Goal: Task Accomplishment & Management: Use online tool/utility

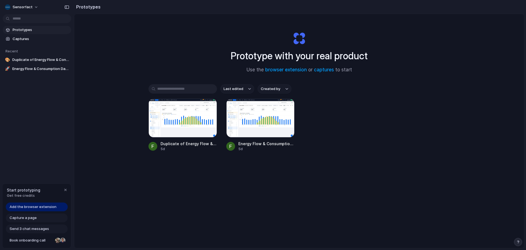
click at [36, 204] on span "Add the browser extension" at bounding box center [33, 206] width 47 height 5
click at [18, 207] on span "Add the browser extension" at bounding box center [33, 206] width 47 height 5
drag, startPoint x: 136, startPoint y: 197, endPoint x: 89, endPoint y: 191, distance: 48.0
click at [136, 199] on div "Prototype with your real product Use the browser extension or captures to start…" at bounding box center [299, 145] width 450 height 263
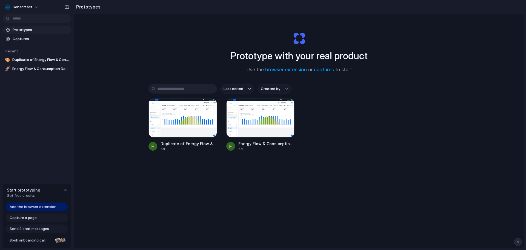
click at [27, 192] on span "Start prototyping" at bounding box center [23, 190] width 33 height 6
click at [23, 28] on span "Prototypes" at bounding box center [41, 29] width 56 height 5
drag, startPoint x: 145, startPoint y: 37, endPoint x: 95, endPoint y: 1, distance: 61.9
click at [145, 36] on div "Prototype with your real product Use the browser extension or captures to start…" at bounding box center [299, 145] width 450 height 263
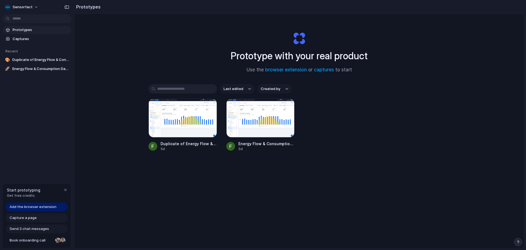
click at [110, 61] on div "Prototype with your real product Use the browser extension or captures to start…" at bounding box center [299, 145] width 450 height 263
click at [164, 127] on div at bounding box center [183, 117] width 69 height 39
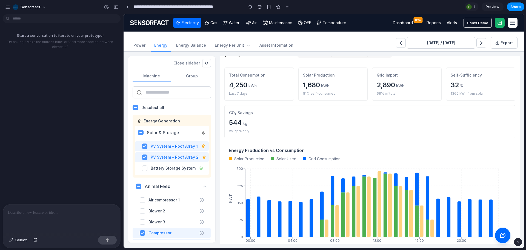
scroll to position [41, 0]
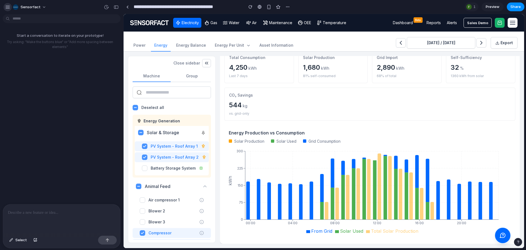
click at [8, 8] on div "button" at bounding box center [7, 7] width 5 height 5
click at [128, 8] on div at bounding box center [127, 6] width 2 height 3
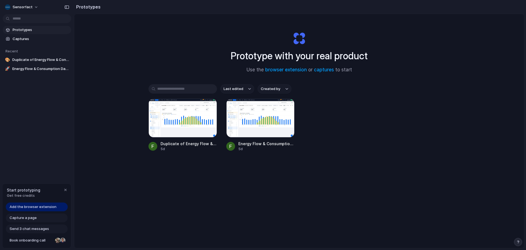
click at [24, 216] on span "Capture a page" at bounding box center [23, 217] width 27 height 5
click at [251, 115] on div at bounding box center [260, 117] width 69 height 39
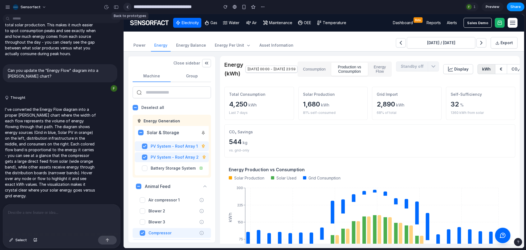
click at [130, 8] on link at bounding box center [127, 7] width 8 height 8
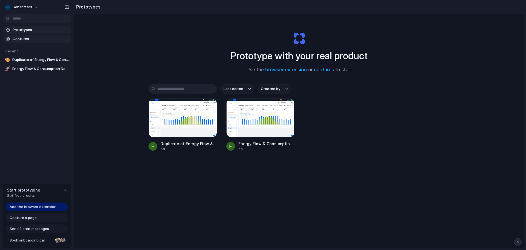
click at [20, 36] on link "Captures" at bounding box center [37, 39] width 69 height 8
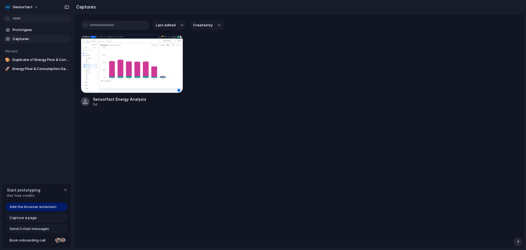
click at [0, 29] on section "Prototypes Captures" at bounding box center [37, 34] width 74 height 18
click at [18, 28] on span "Prototypes" at bounding box center [41, 29] width 56 height 5
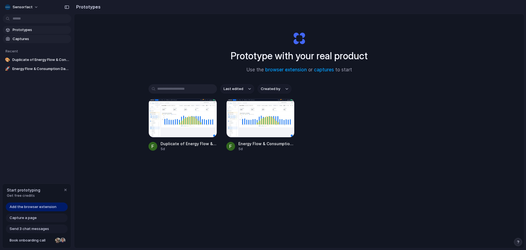
click at [24, 43] on link "Captures" at bounding box center [37, 39] width 69 height 8
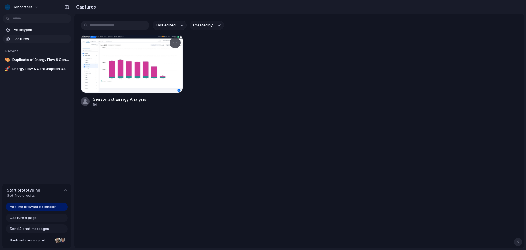
click at [109, 68] on div at bounding box center [132, 64] width 102 height 58
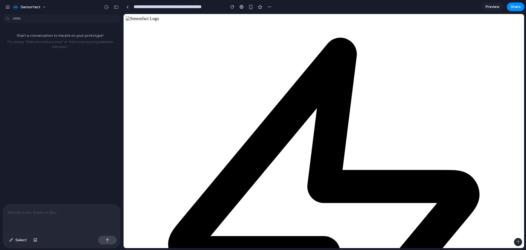
click at [59, 212] on p at bounding box center [61, 212] width 107 height 7
click at [61, 207] on div at bounding box center [61, 218] width 117 height 29
click at [148, 6] on input "**********" at bounding box center [178, 7] width 91 height 10
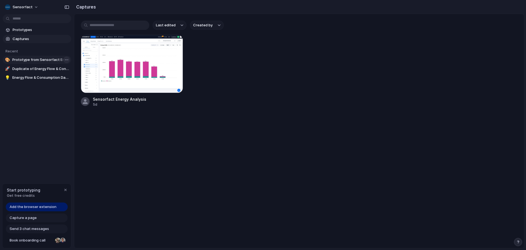
click at [63, 60] on body "Sensorfact Prototypes Captures Recent 🎨 Prototype from Sensorfact Energy Analys…" at bounding box center [263, 125] width 526 height 250
click at [72, 88] on span "Delete" at bounding box center [73, 88] width 12 height 5
click at [232, 124] on main "Last edited Created by Sensorfact Energy Analysis 5d" at bounding box center [299, 131] width 450 height 234
click at [27, 63] on link "🎨 Duplicate of Energy Flow & Consumption Dashboard" at bounding box center [37, 60] width 69 height 8
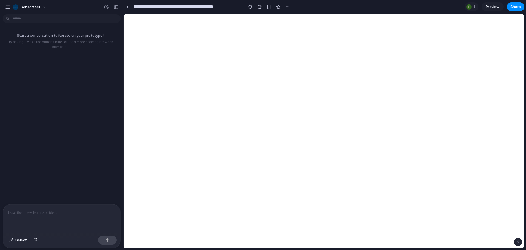
click at [28, 67] on div "Start a conversation to iterate on your prototype! Try asking: "Make the button…" at bounding box center [60, 109] width 120 height 187
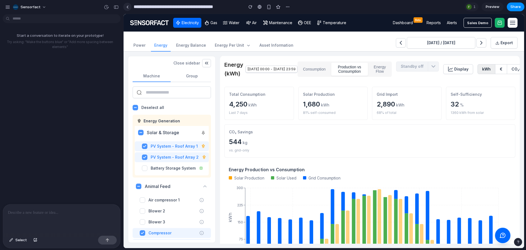
click at [128, 8] on div at bounding box center [127, 6] width 2 height 3
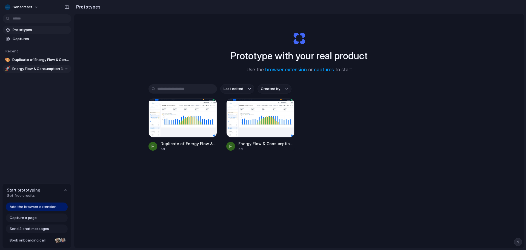
click at [30, 69] on span "Energy Flow & Consumption Dashboard" at bounding box center [40, 68] width 57 height 5
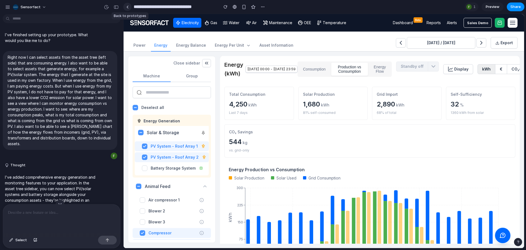
click at [130, 10] on link at bounding box center [127, 7] width 8 height 8
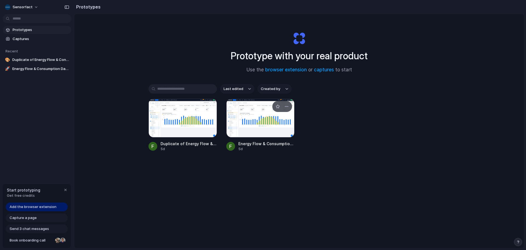
click at [250, 114] on div at bounding box center [260, 117] width 69 height 39
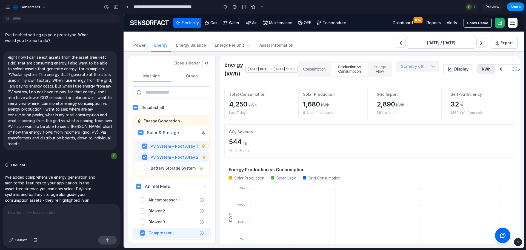
scroll to position [371, 0]
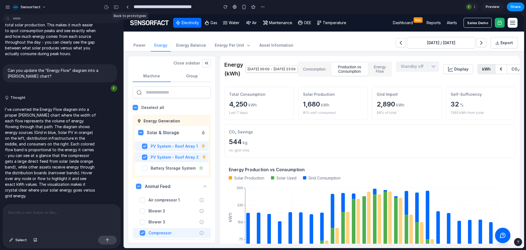
click at [131, 9] on div at bounding box center [127, 7] width 8 height 8
click at [127, 7] on div at bounding box center [127, 6] width 2 height 3
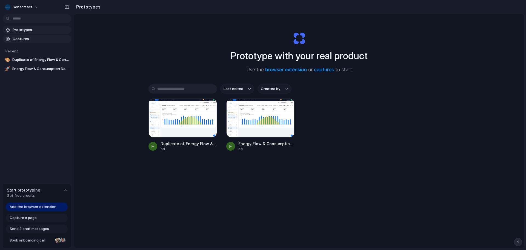
click at [24, 40] on span "Captures" at bounding box center [41, 38] width 56 height 5
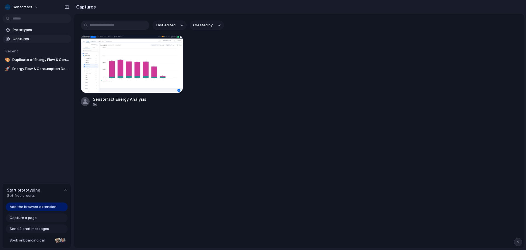
click at [94, 23] on input "text" at bounding box center [115, 25] width 69 height 9
click at [33, 208] on span "Add the browser extension" at bounding box center [33, 206] width 47 height 5
click at [35, 206] on span "Add the browser extension" at bounding box center [33, 206] width 47 height 5
click at [42, 205] on span "Add the browser extension" at bounding box center [33, 206] width 47 height 5
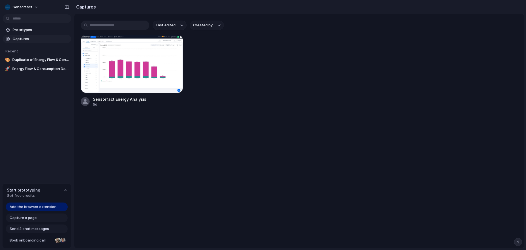
drag, startPoint x: 9, startPoint y: 204, endPoint x: 16, endPoint y: 204, distance: 7.4
click at [16, 204] on span "Add the browser extension" at bounding box center [33, 206] width 47 height 5
click at [44, 207] on span "Add the browser extension" at bounding box center [33, 206] width 47 height 5
click at [27, 215] on span "Capture a page" at bounding box center [23, 217] width 27 height 5
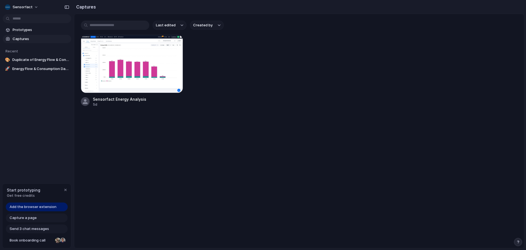
click at [27, 216] on span "Capture a page" at bounding box center [23, 217] width 27 height 5
click at [27, 217] on span "Capture a page" at bounding box center [23, 217] width 27 height 5
click at [27, 218] on span "Capture a page" at bounding box center [23, 217] width 27 height 5
click at [27, 230] on span "Send 3 chat messages" at bounding box center [29, 228] width 39 height 5
click at [65, 190] on div "button" at bounding box center [65, 189] width 4 height 4
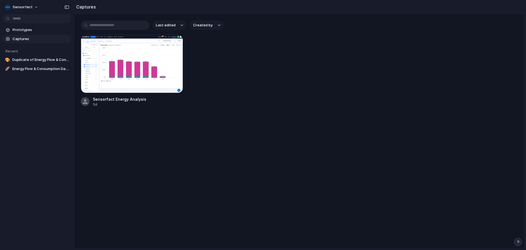
click at [519, 243] on div "button" at bounding box center [518, 242] width 4 height 4
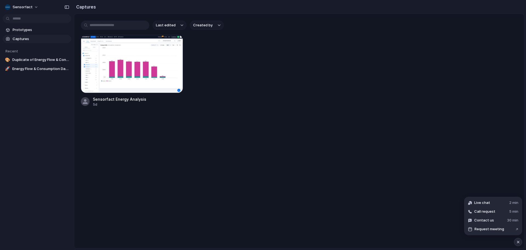
click at [362, 175] on main "Last edited Created by Sensorfact Energy Analysis 5d" at bounding box center [299, 131] width 450 height 234
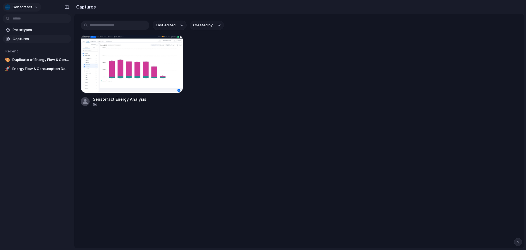
click at [22, 8] on span "Sensorfact" at bounding box center [23, 6] width 20 height 5
click at [22, 91] on div "Settings Invite members Change theme Sign out" at bounding box center [263, 125] width 526 height 250
click at [27, 31] on span "Prototypes" at bounding box center [41, 29] width 56 height 5
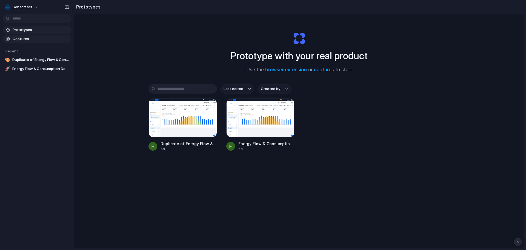
click at [22, 42] on link "Captures" at bounding box center [37, 39] width 69 height 8
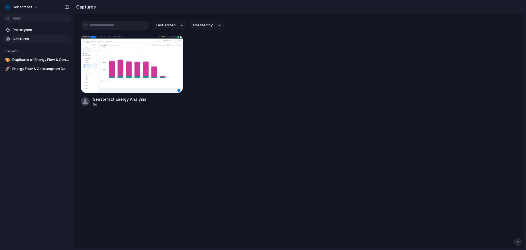
click at [20, 107] on div "Prototypes Captures Recent 🎨 Duplicate of Energy Flow & Consumption Dashboard 🚀…" at bounding box center [37, 72] width 74 height 145
click at [30, 29] on span "Prototypes" at bounding box center [41, 29] width 56 height 5
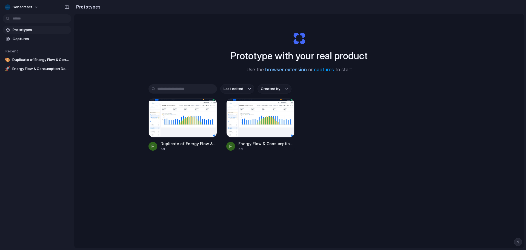
click at [297, 69] on link "browser extension" at bounding box center [286, 69] width 42 height 5
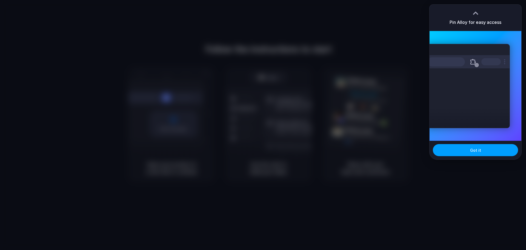
click at [463, 154] on button "Got it" at bounding box center [475, 150] width 85 height 12
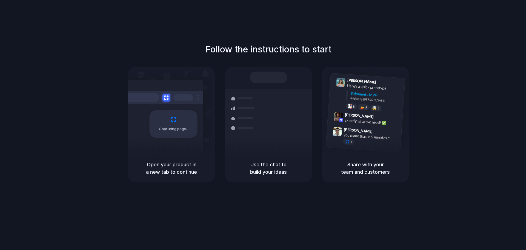
click at [371, 169] on h5 "Share with your team and customers" at bounding box center [365, 168] width 73 height 15
click at [162, 159] on div "Open your product in a new tab to continue" at bounding box center [171, 168] width 87 height 28
click at [179, 136] on div "Capturing page" at bounding box center [174, 123] width 48 height 27
click at [159, 109] on div "Capturing page" at bounding box center [162, 122] width 83 height 84
click at [271, 140] on div "Bulk order processing 8 pallets • Warehouse B • Packed" at bounding box center [301, 148] width 74 height 16
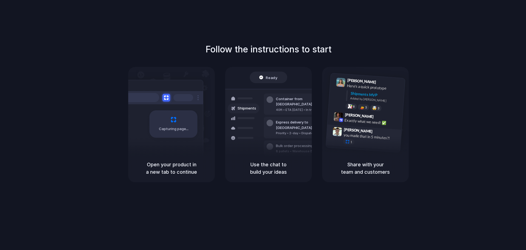
click at [394, 130] on div "Simon Kubica 9:47 AM" at bounding box center [371, 131] width 55 height 10
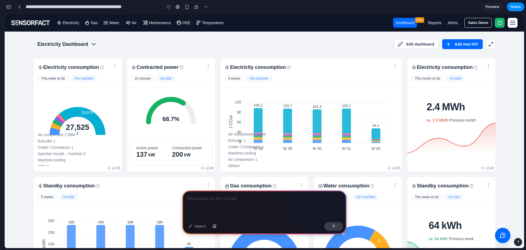
click at [207, 44] on div "Electricity Dashboard Edit dashboard Add new KPI" at bounding box center [264, 44] width 463 height 12
click at [286, 209] on div at bounding box center [264, 204] width 164 height 29
